Goal: Check status: Check status

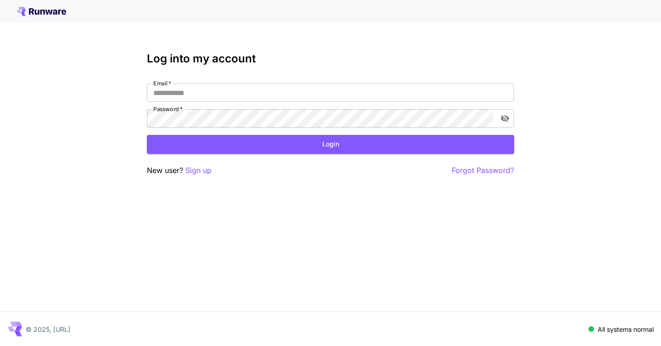
type input "**********"
click at [259, 157] on div "**********" at bounding box center [330, 114] width 367 height 124
click at [262, 146] on button "Login" at bounding box center [330, 144] width 367 height 19
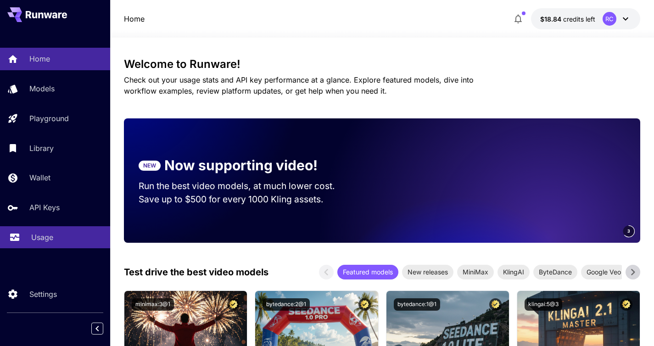
click at [46, 240] on p "Usage" at bounding box center [42, 237] width 22 height 11
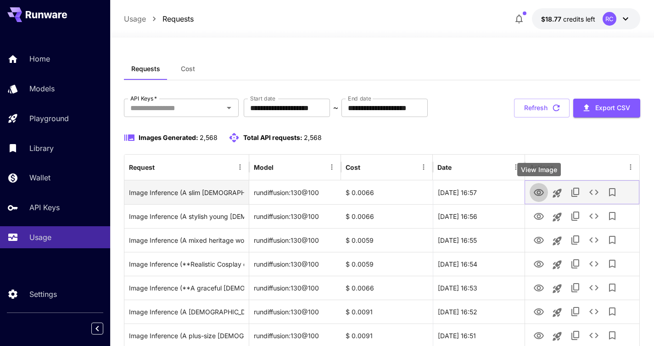
click at [542, 190] on icon "View Image" at bounding box center [538, 192] width 11 height 11
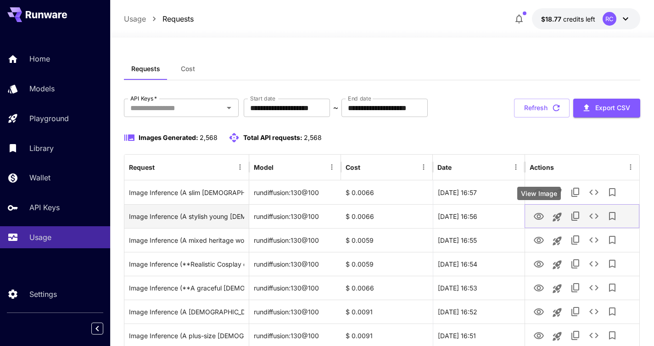
click at [537, 217] on icon "View Image" at bounding box center [539, 216] width 10 height 7
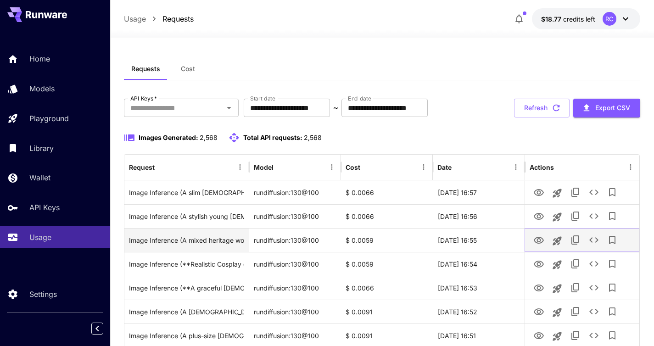
click at [539, 243] on icon "View Image" at bounding box center [538, 240] width 11 height 11
click at [591, 239] on icon "See details" at bounding box center [593, 240] width 9 height 6
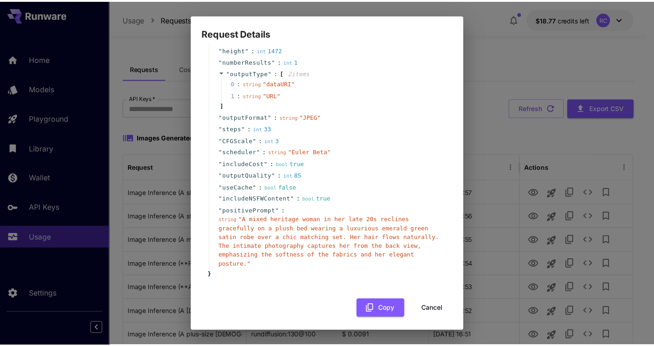
scroll to position [72, 0]
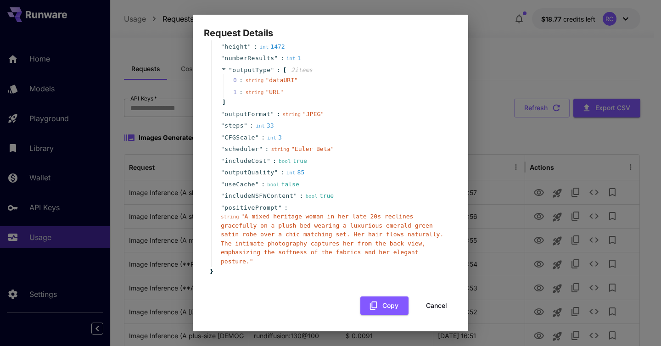
click at [521, 40] on div "Request Details { 16 item s " taskType " : string " imageInference " " taskUUID…" at bounding box center [330, 173] width 661 height 346
click at [435, 305] on button "Cancel" at bounding box center [436, 305] width 41 height 19
